Goal: Navigation & Orientation: Understand site structure

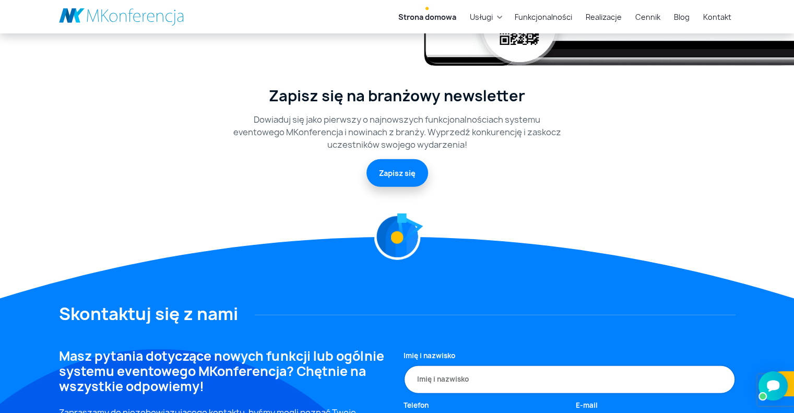
scroll to position [2924, 0]
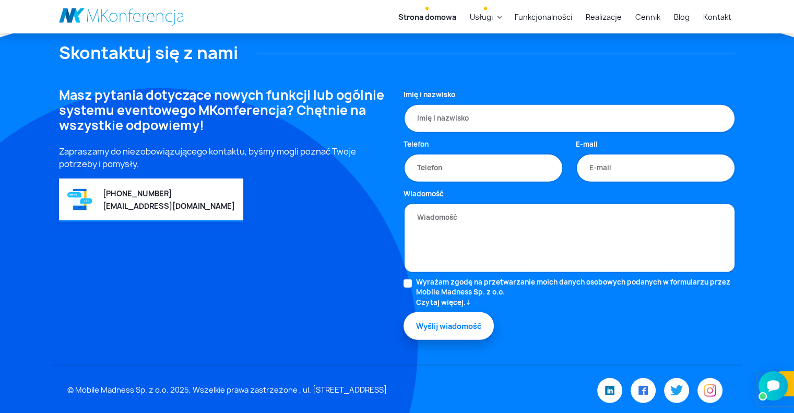
click at [497, 16] on link "Usługi" at bounding box center [481, 16] width 31 height 19
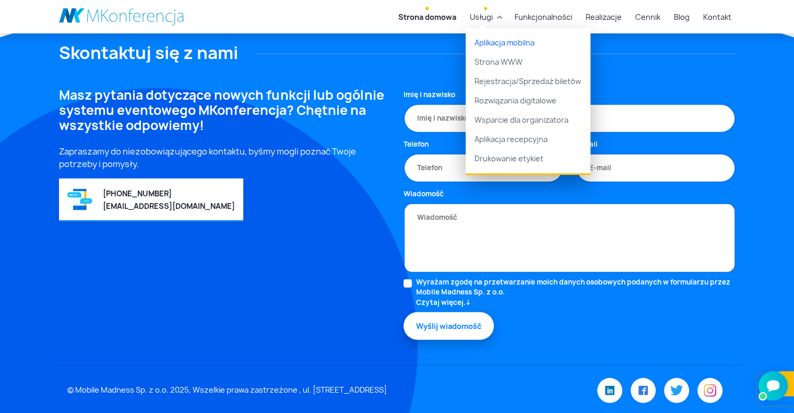
click at [507, 48] on link "Aplikacja mobilna" at bounding box center [528, 40] width 125 height 25
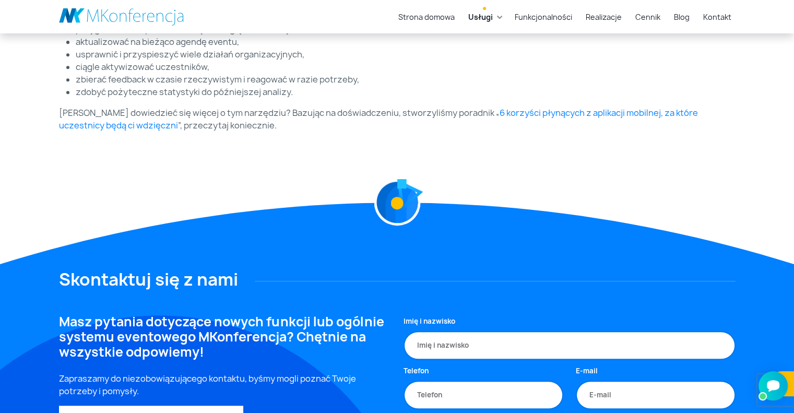
scroll to position [369, 0]
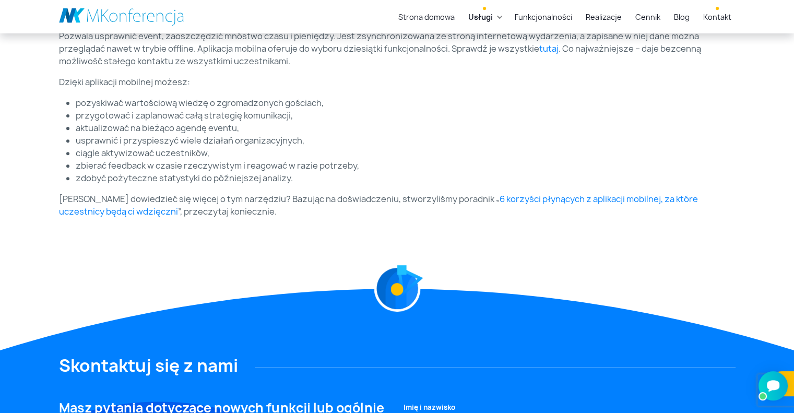
click at [726, 16] on link "Kontakt" at bounding box center [717, 16] width 37 height 19
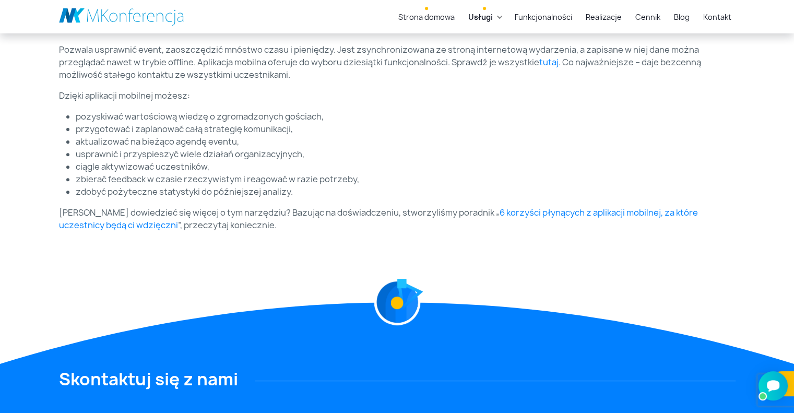
click at [434, 18] on link "Strona domowa" at bounding box center [426, 16] width 65 height 19
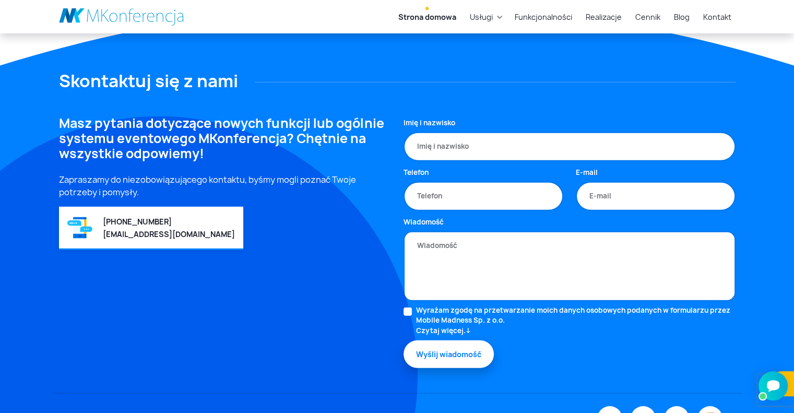
scroll to position [2924, 0]
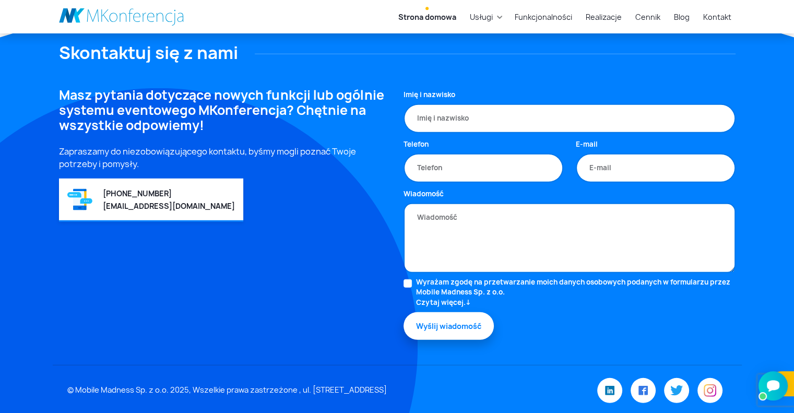
click at [462, 301] on link "Czytaj więcej." at bounding box center [575, 303] width 319 height 10
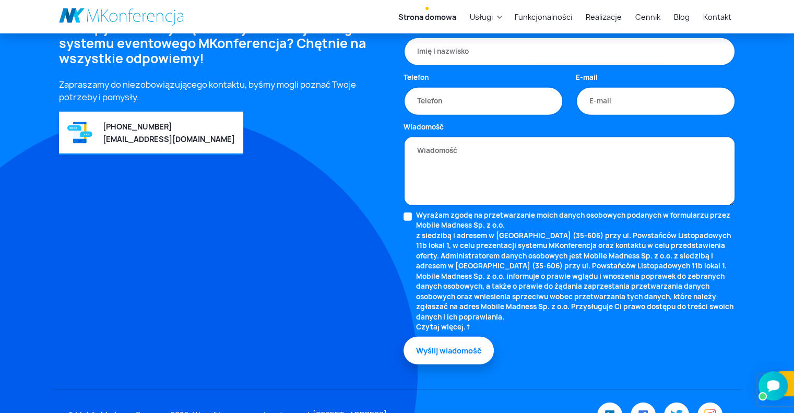
scroll to position [3006, 0]
